Goal: Task Accomplishment & Management: Manage account settings

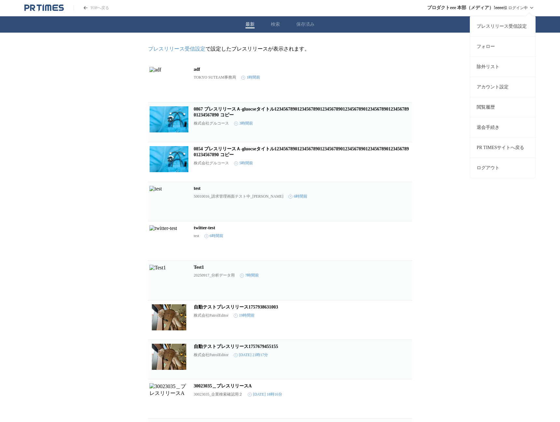
click at [487, 91] on link "アカウント設定" at bounding box center [502, 87] width 65 height 20
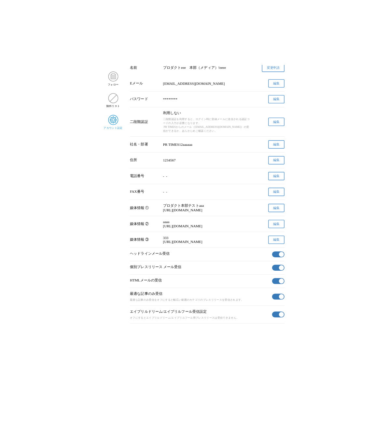
scroll to position [80, 0]
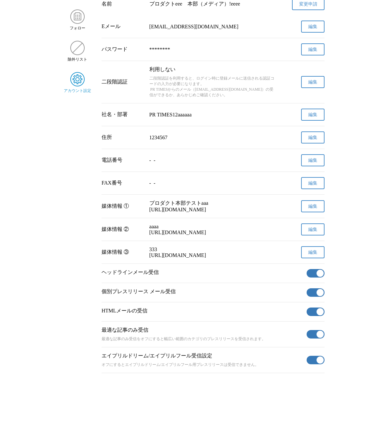
click at [312, 232] on span "編集" at bounding box center [312, 229] width 9 height 6
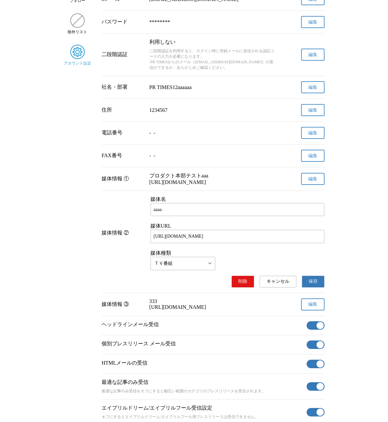
scroll to position [102, 0]
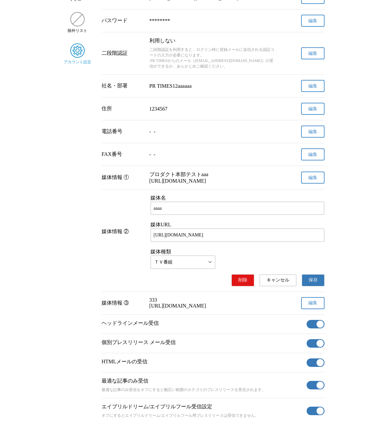
click at [320, 286] on button "保存" at bounding box center [313, 280] width 23 height 12
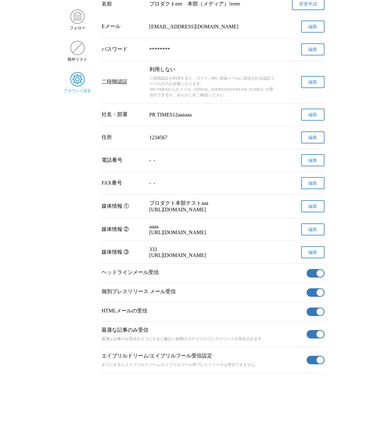
click at [315, 250] on span "編集" at bounding box center [312, 252] width 9 height 6
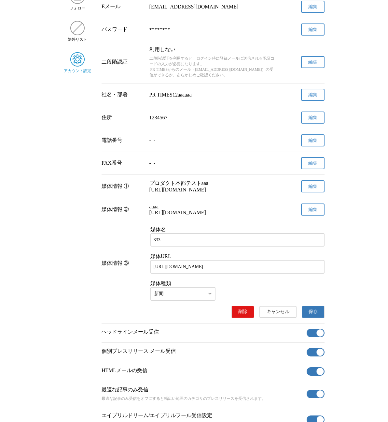
click at [305, 318] on button "保存" at bounding box center [313, 312] width 23 height 12
